Goal: Task Accomplishment & Management: Use online tool/utility

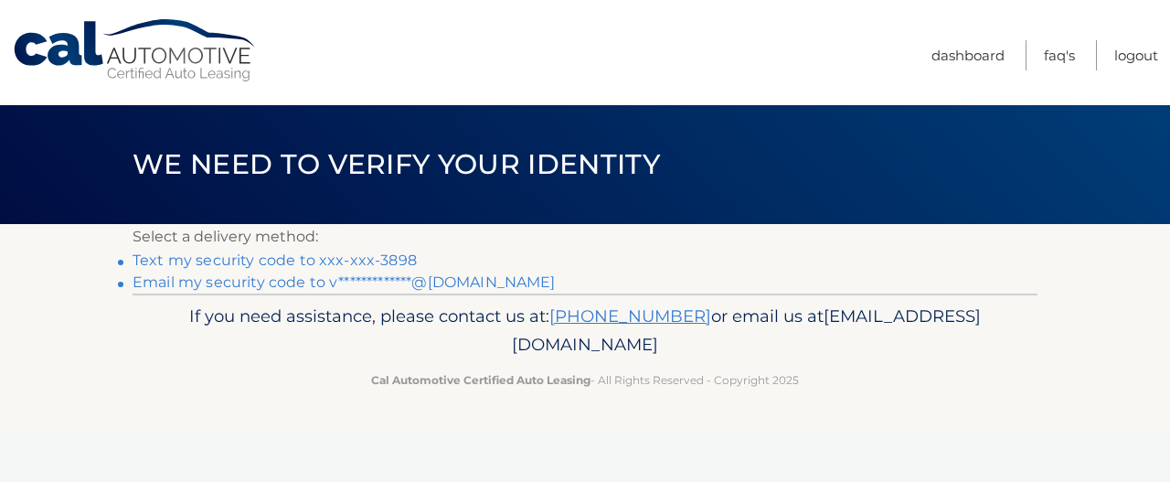
click at [271, 253] on link "Text my security code to xxx-xxx-3898" at bounding box center [275, 259] width 284 height 17
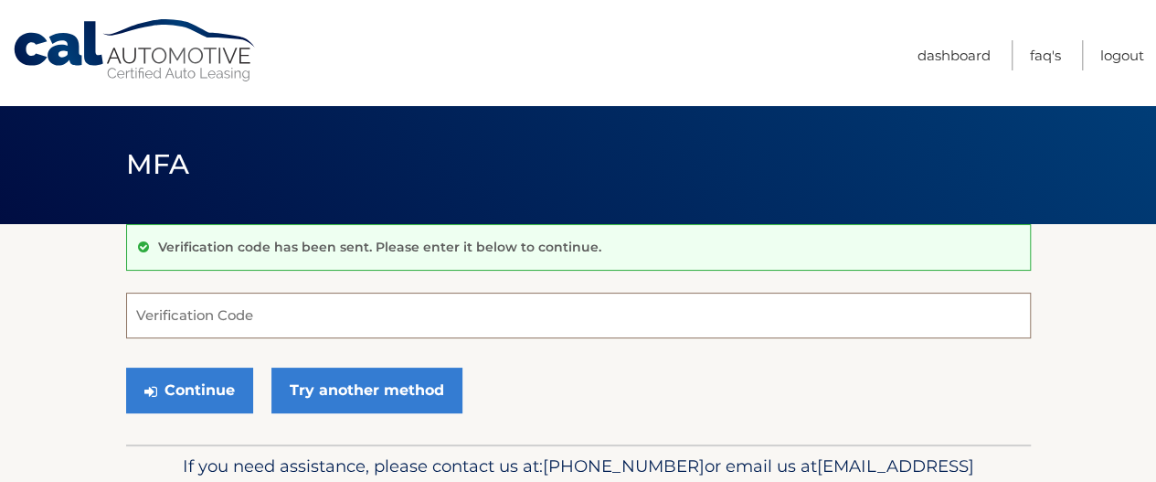
drag, startPoint x: 233, startPoint y: 328, endPoint x: 236, endPoint y: 318, distance: 10.4
click at [234, 321] on input "Verification Code" at bounding box center [578, 315] width 905 height 46
click at [245, 311] on input "Verification Code" at bounding box center [578, 315] width 905 height 46
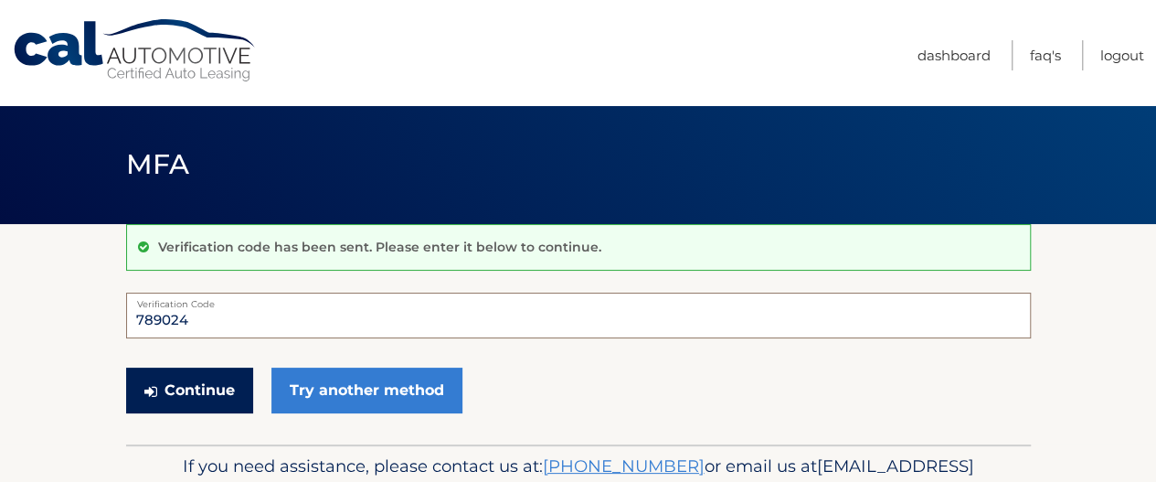
type input "789024"
click at [207, 388] on button "Continue" at bounding box center [189, 390] width 127 height 46
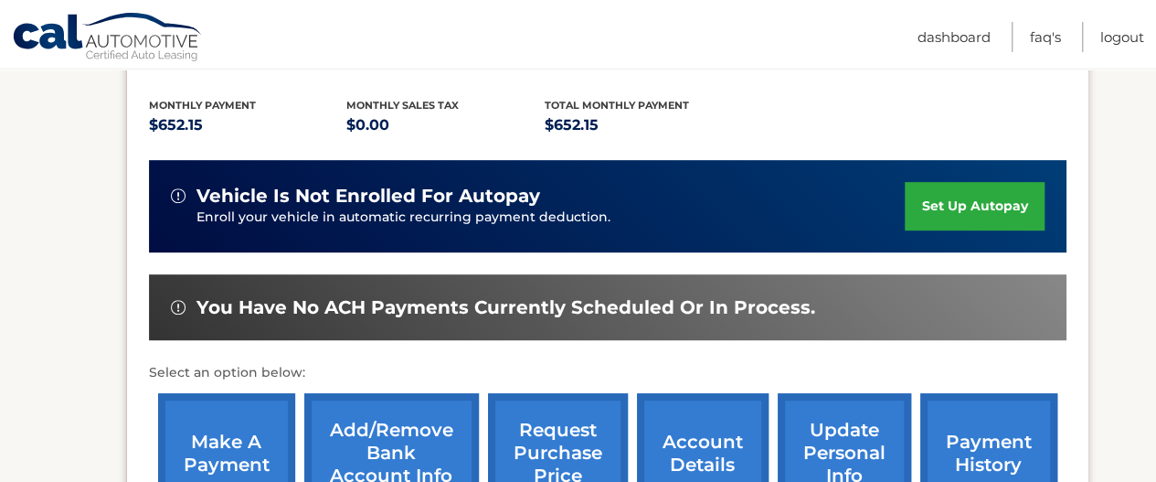
scroll to position [548, 0]
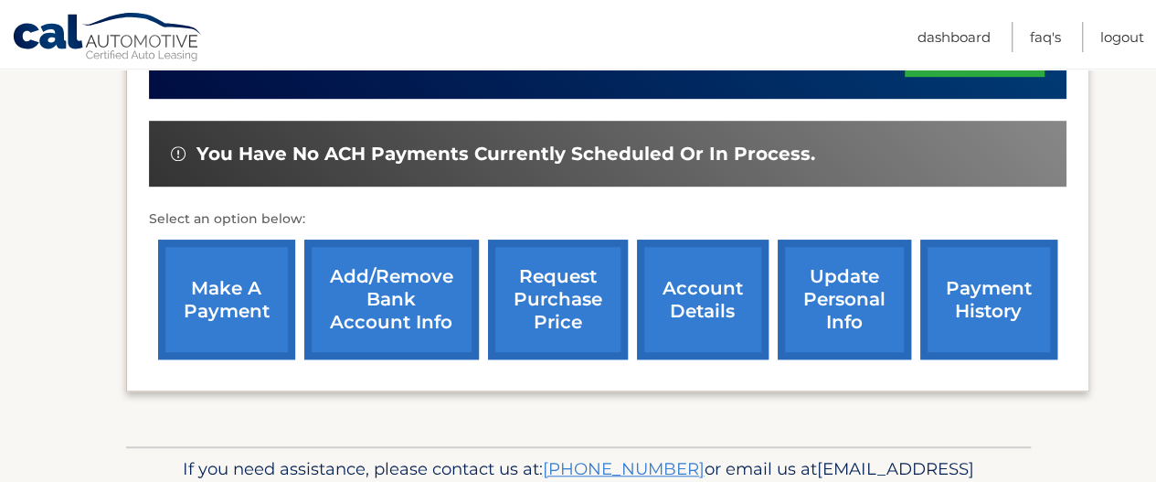
click at [232, 302] on link "make a payment" at bounding box center [226, 299] width 137 height 120
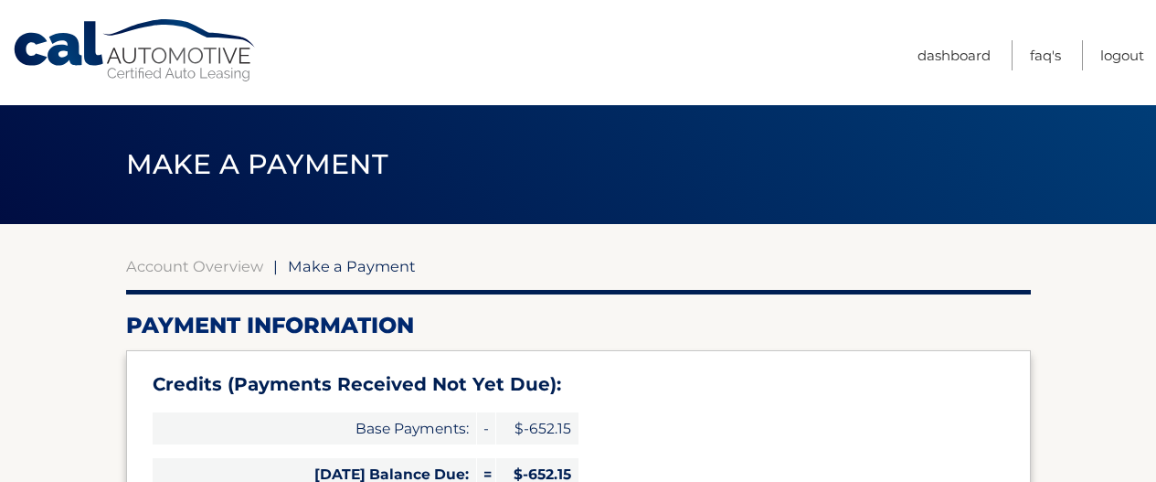
select select "N2U3Y2Q2ZDAtMDk0Ni00MzViLTk5OTEtMGM5MTRjZjE2OThk"
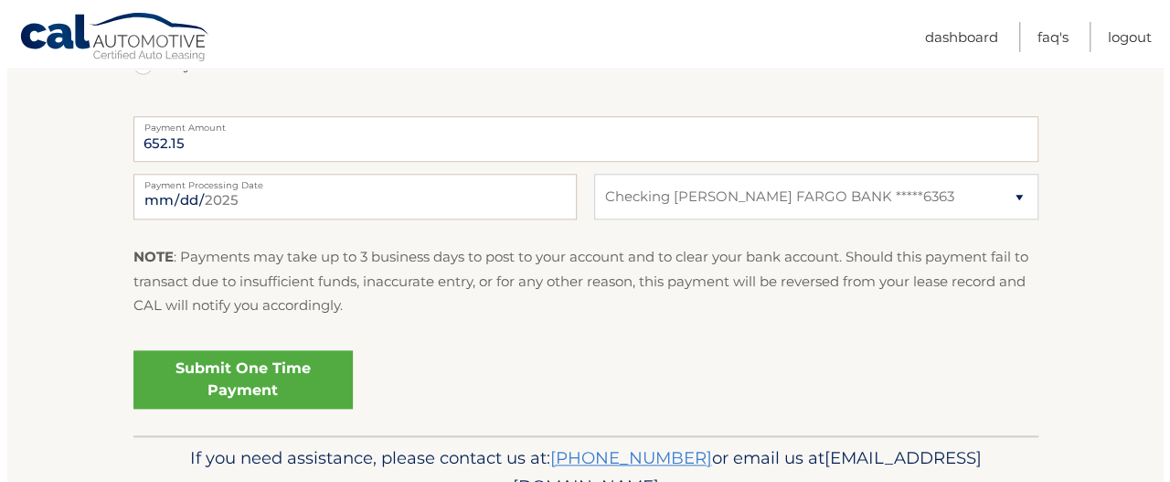
scroll to position [901, 0]
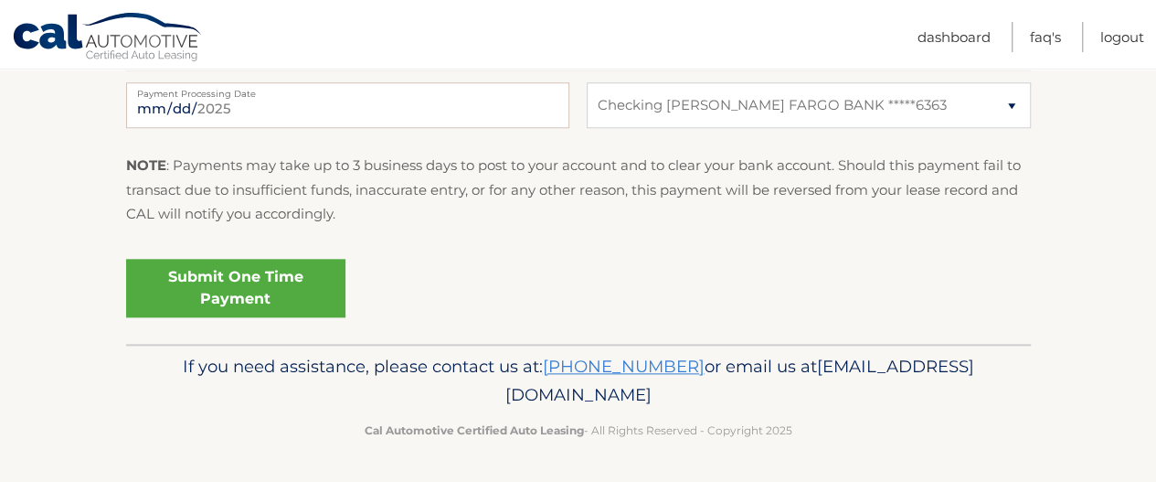
click at [249, 273] on link "Submit One Time Payment" at bounding box center [235, 288] width 219 height 58
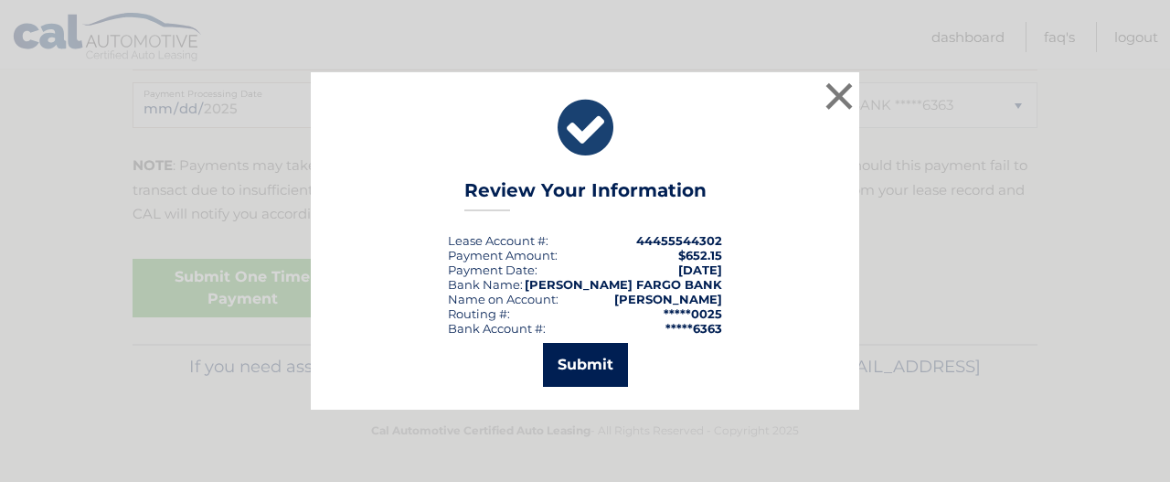
click at [580, 367] on button "Submit" at bounding box center [585, 365] width 85 height 44
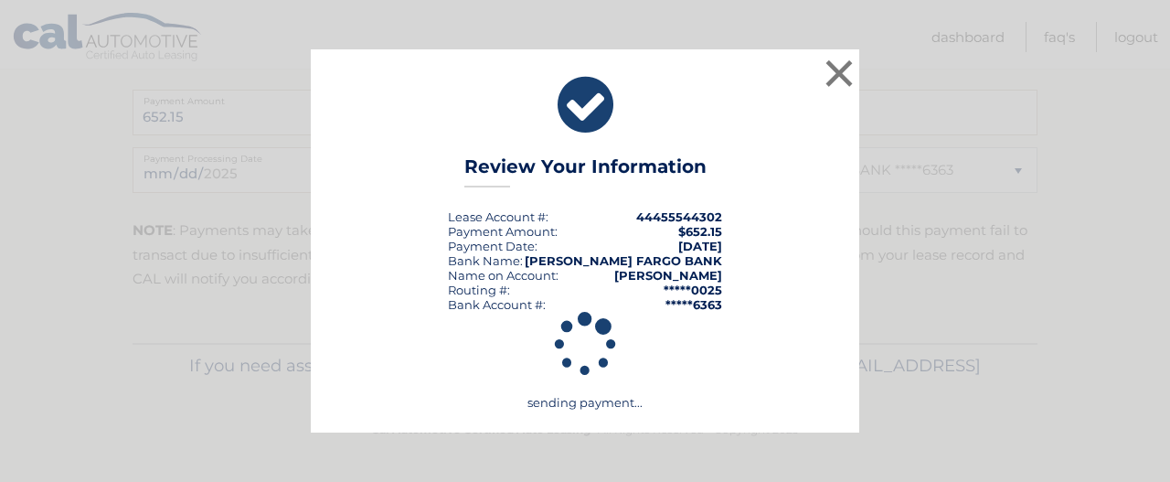
scroll to position [835, 0]
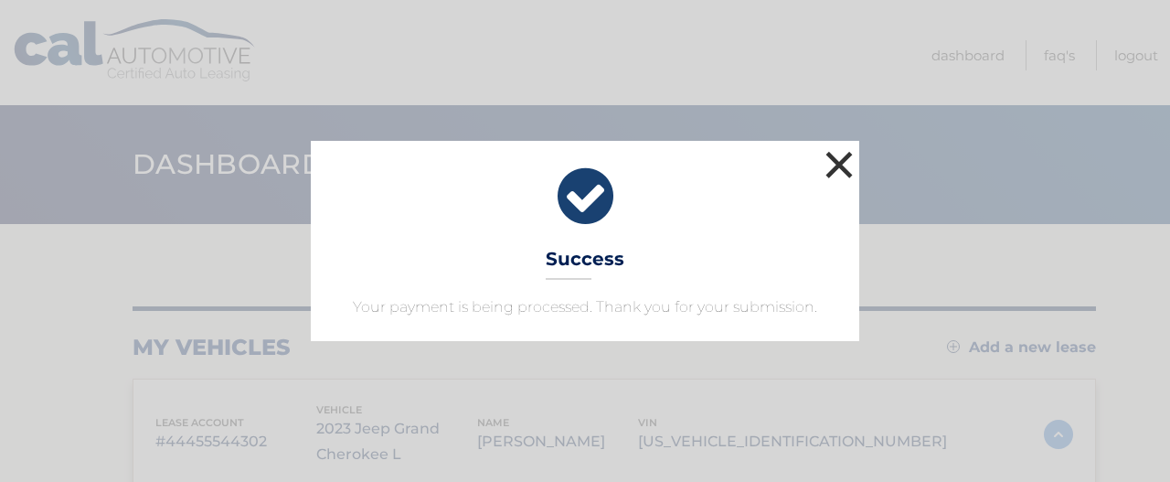
click at [835, 164] on button "×" at bounding box center [839, 164] width 37 height 37
